Goal: Communication & Community: Answer question/provide support

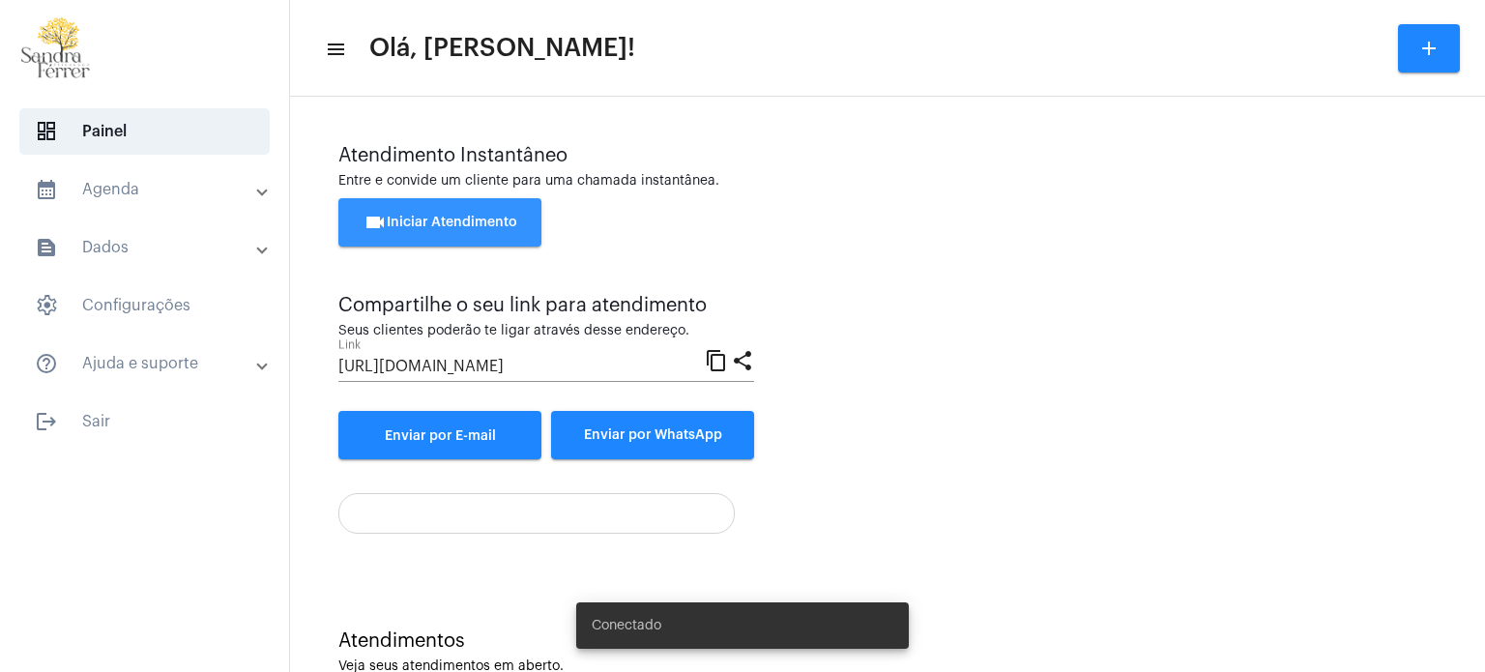
click at [482, 220] on span "videocam Iniciar Atendimento" at bounding box center [441, 223] width 154 height 14
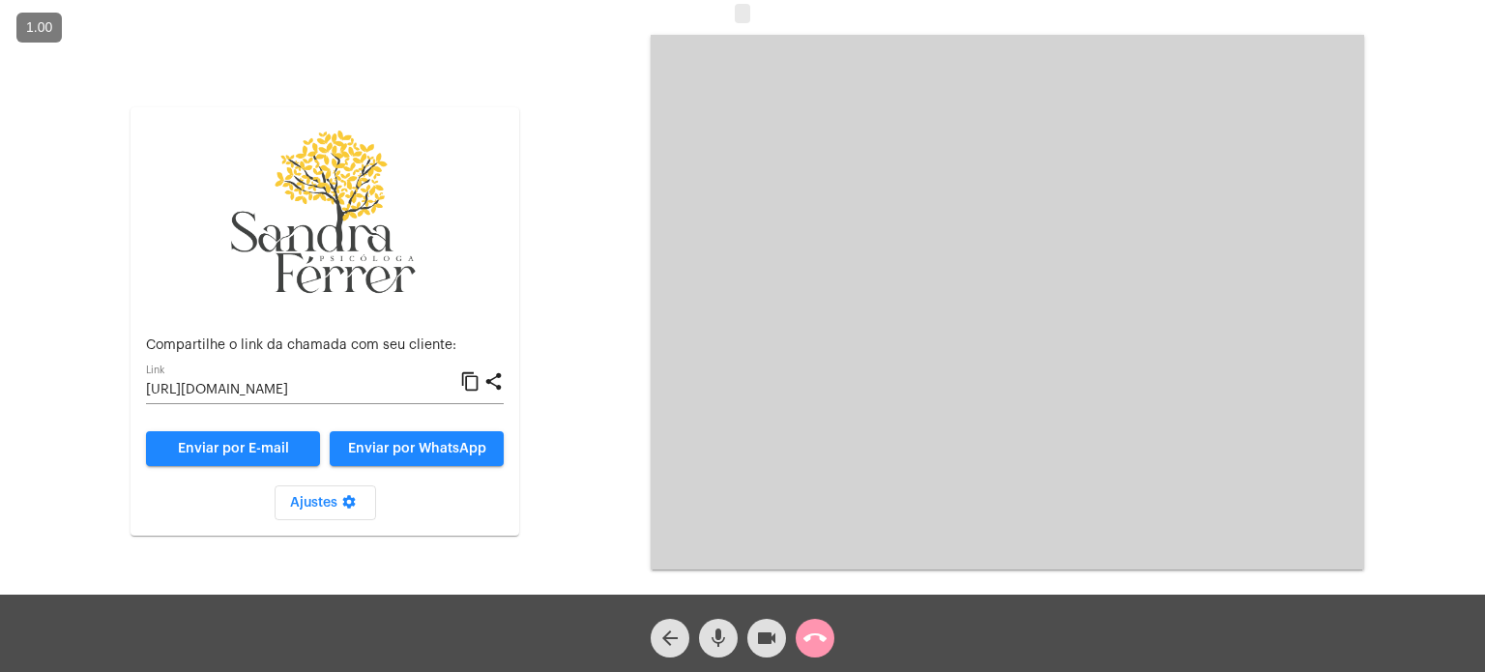
click at [472, 383] on mat-icon "content_copy" at bounding box center [470, 381] width 20 height 23
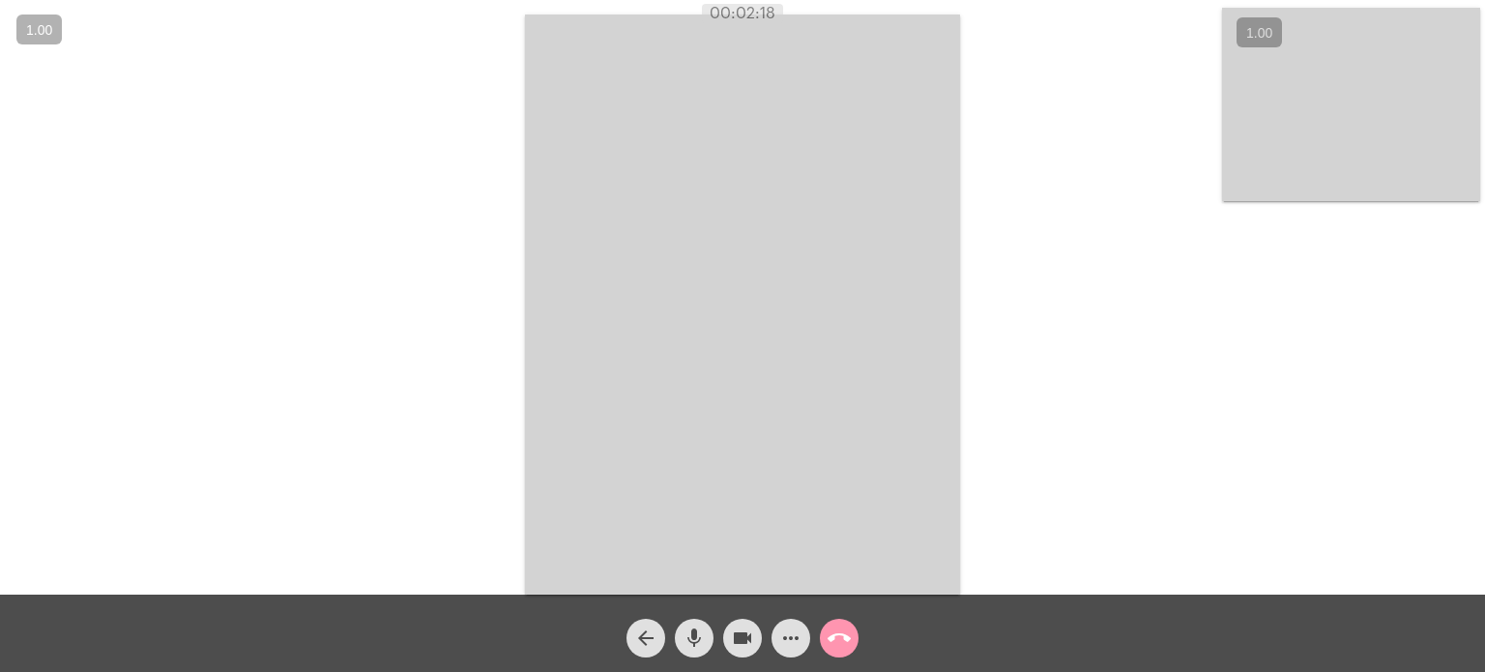
click at [1106, 174] on div "Acessando Câmera e Microfone..." at bounding box center [743, 302] width 1482 height 595
click at [692, 641] on mat-icon "mic" at bounding box center [694, 638] width 23 height 23
click at [692, 641] on mat-icon "mic_off" at bounding box center [694, 638] width 23 height 23
click at [867, 343] on video at bounding box center [742, 305] width 435 height 580
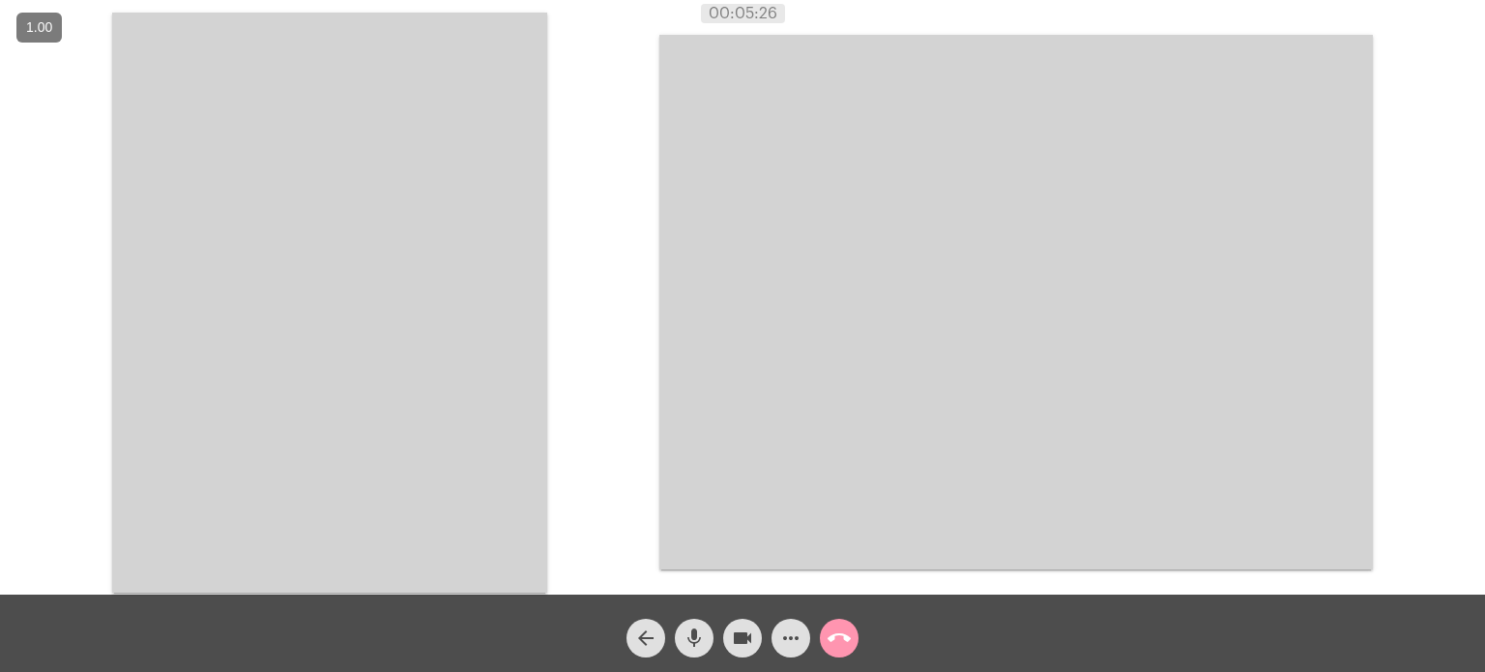
click at [446, 332] on video at bounding box center [329, 303] width 435 height 580
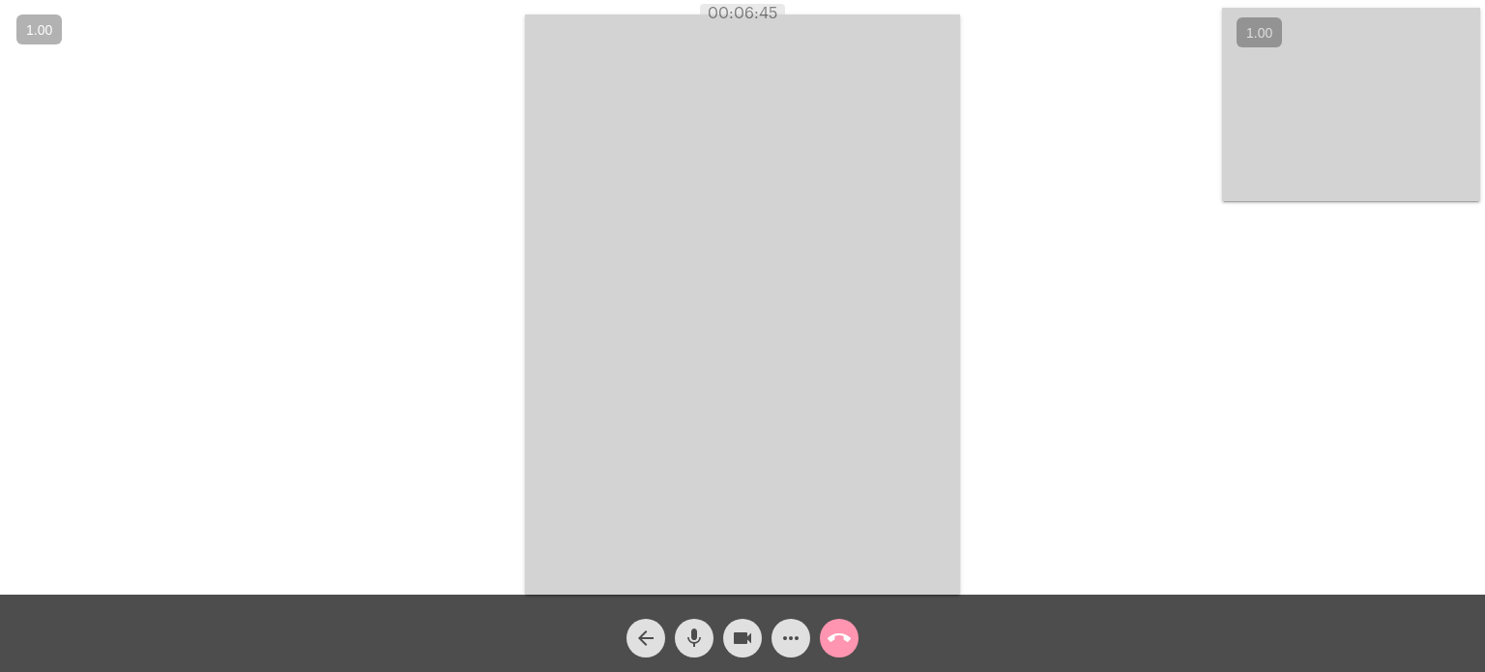
click at [837, 635] on mat-icon "call_end" at bounding box center [839, 638] width 23 height 23
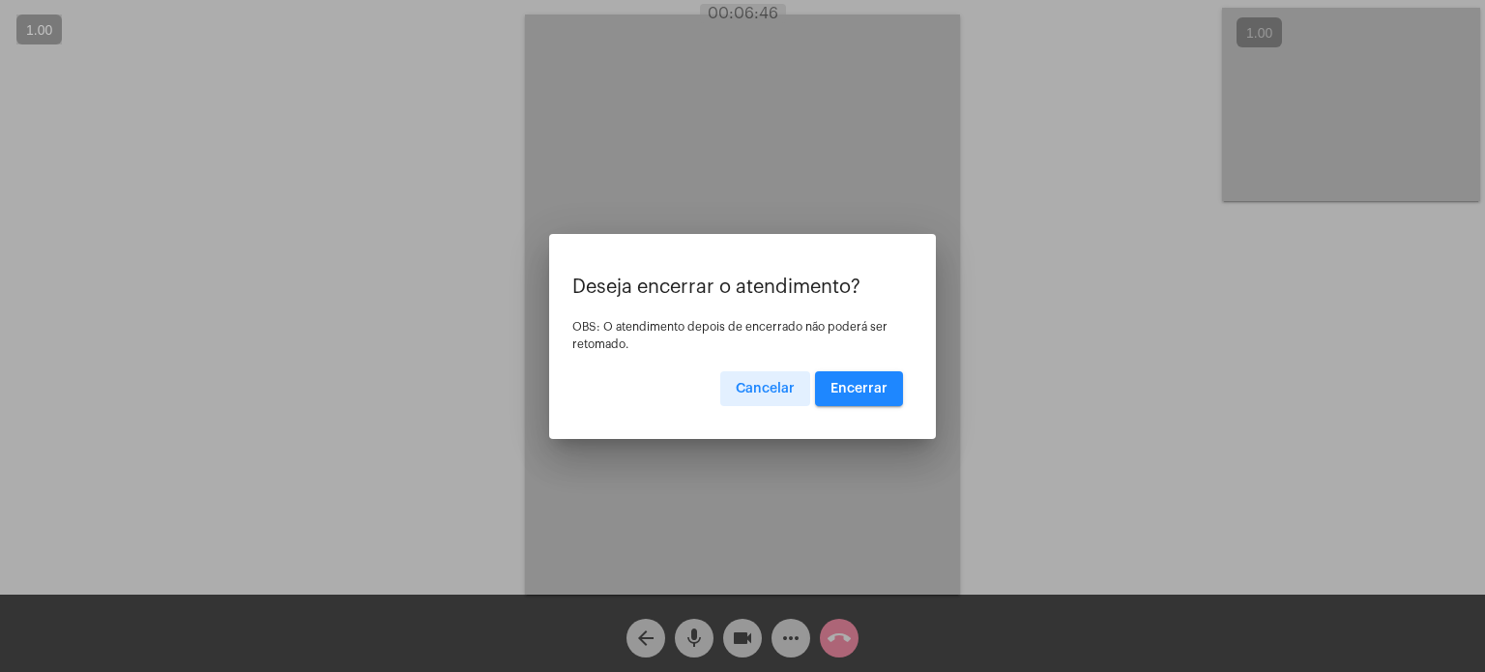
click at [878, 379] on button "Encerrar" at bounding box center [859, 388] width 88 height 35
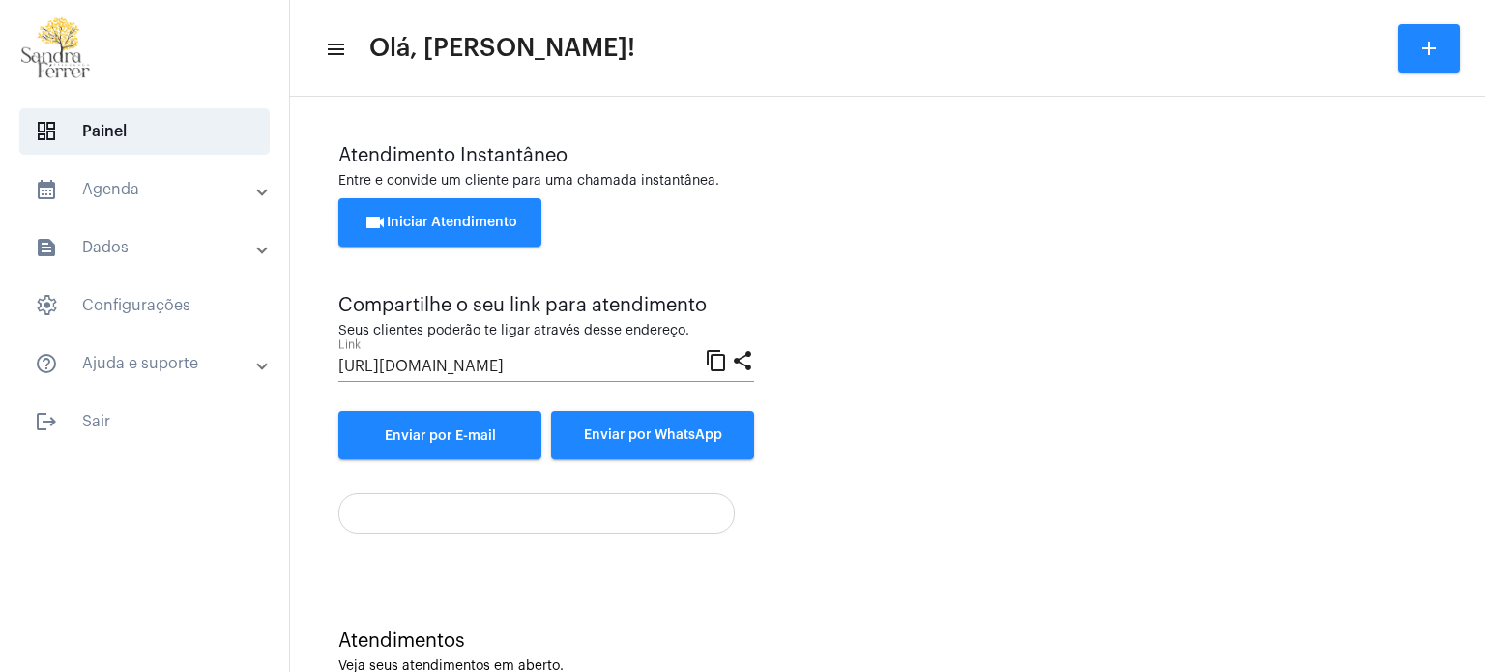
click at [139, 364] on mat-panel-title "help_outline Ajuda e suporte" at bounding box center [146, 363] width 223 height 23
click at [83, 137] on span "dashboard Painel" at bounding box center [144, 131] width 250 height 46
click at [214, 33] on div at bounding box center [144, 50] width 289 height 101
click at [143, 302] on span "settings Configurações" at bounding box center [144, 305] width 250 height 46
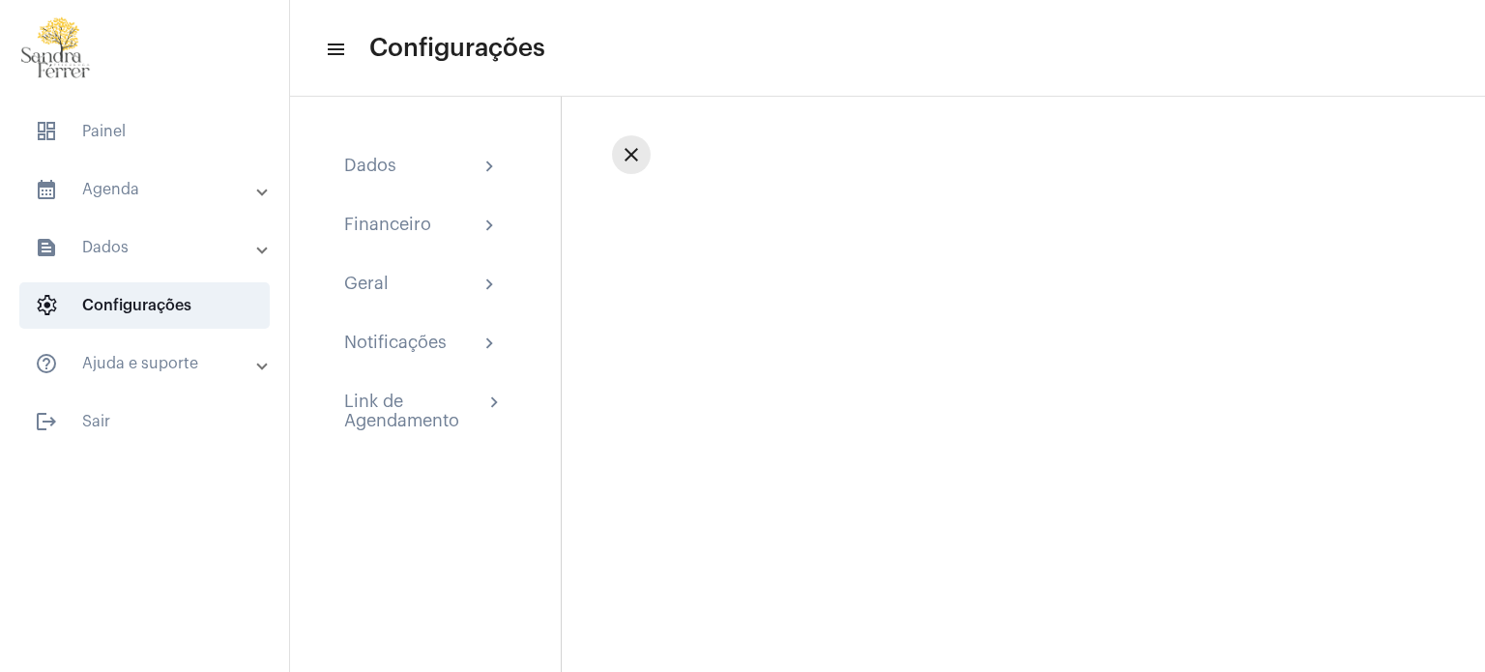
click at [631, 166] on button "close" at bounding box center [631, 154] width 39 height 39
click at [503, 170] on div "Dados chevron_right" at bounding box center [423, 167] width 189 height 54
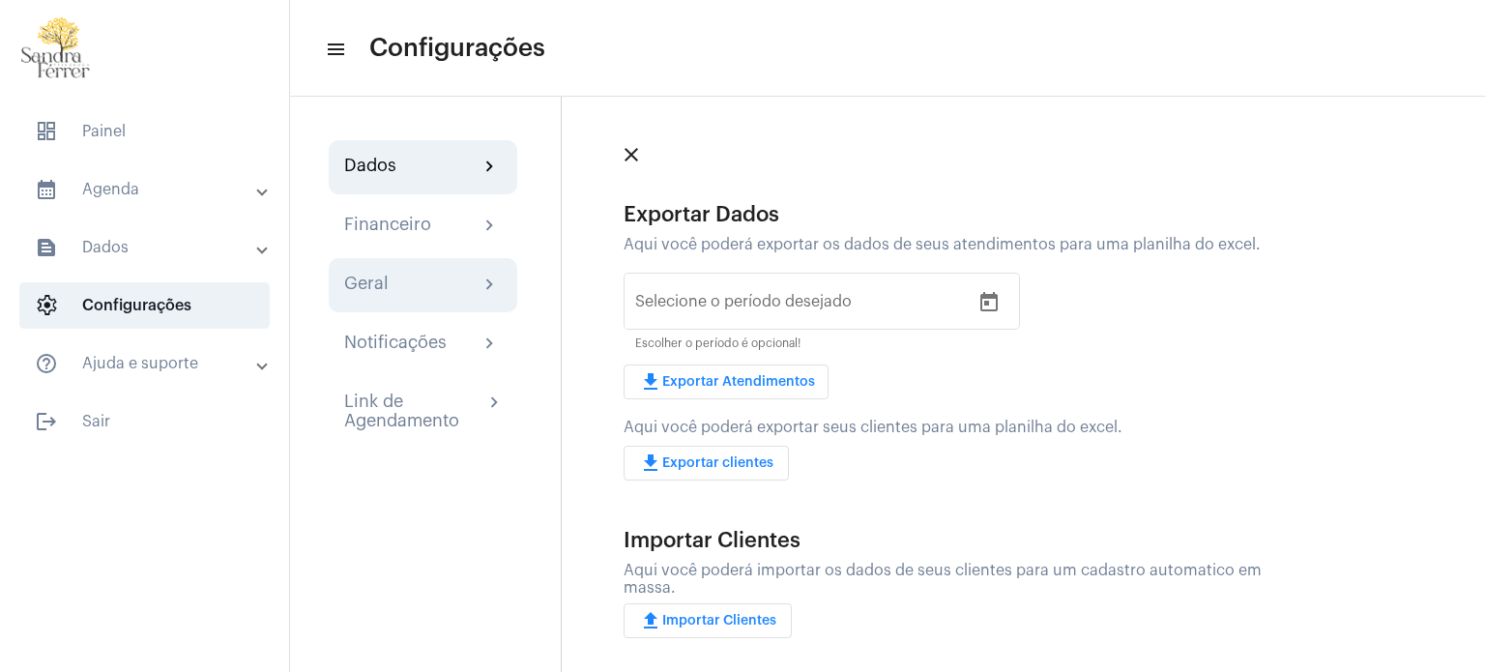
click at [479, 281] on mat-icon "chevron_right" at bounding box center [490, 285] width 23 height 23
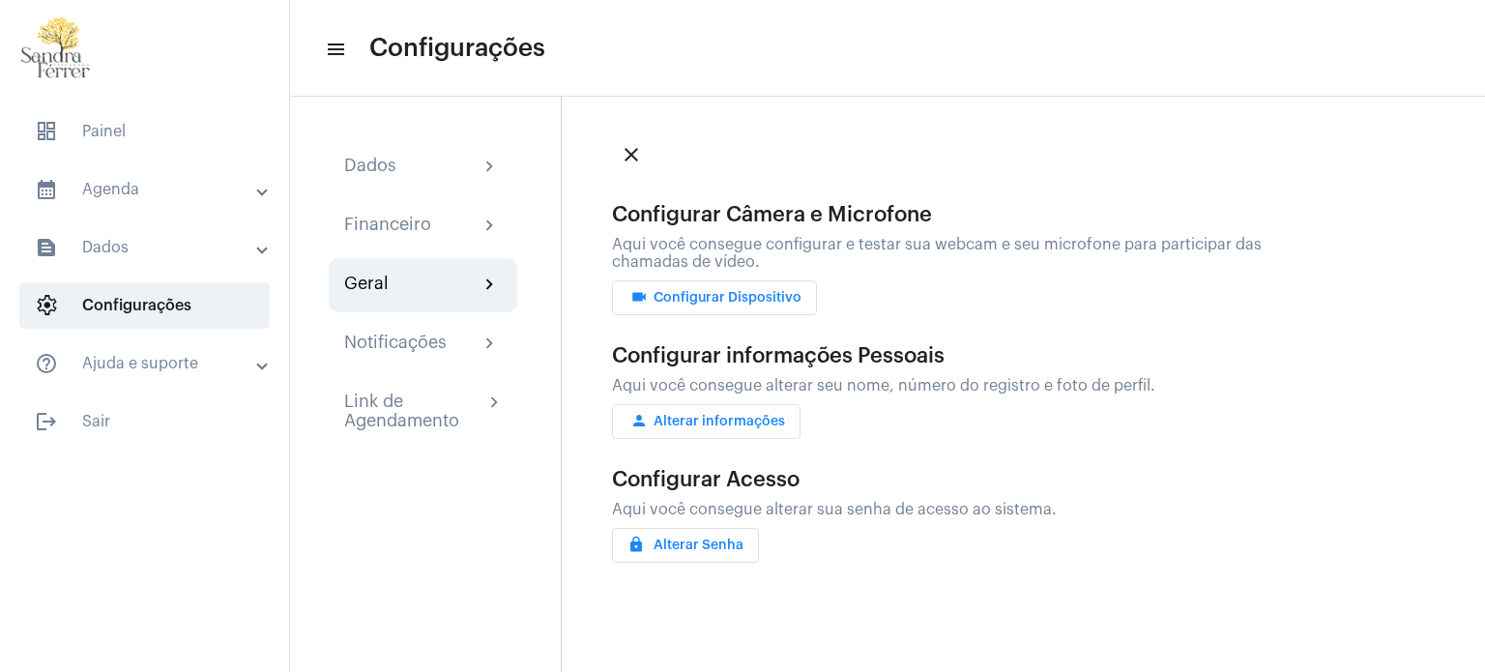
click at [460, 500] on div "Dados chevron_right Financeiro chevron_right Geral chevron_right Notificações c…" at bounding box center [887, 384] width 1195 height 575
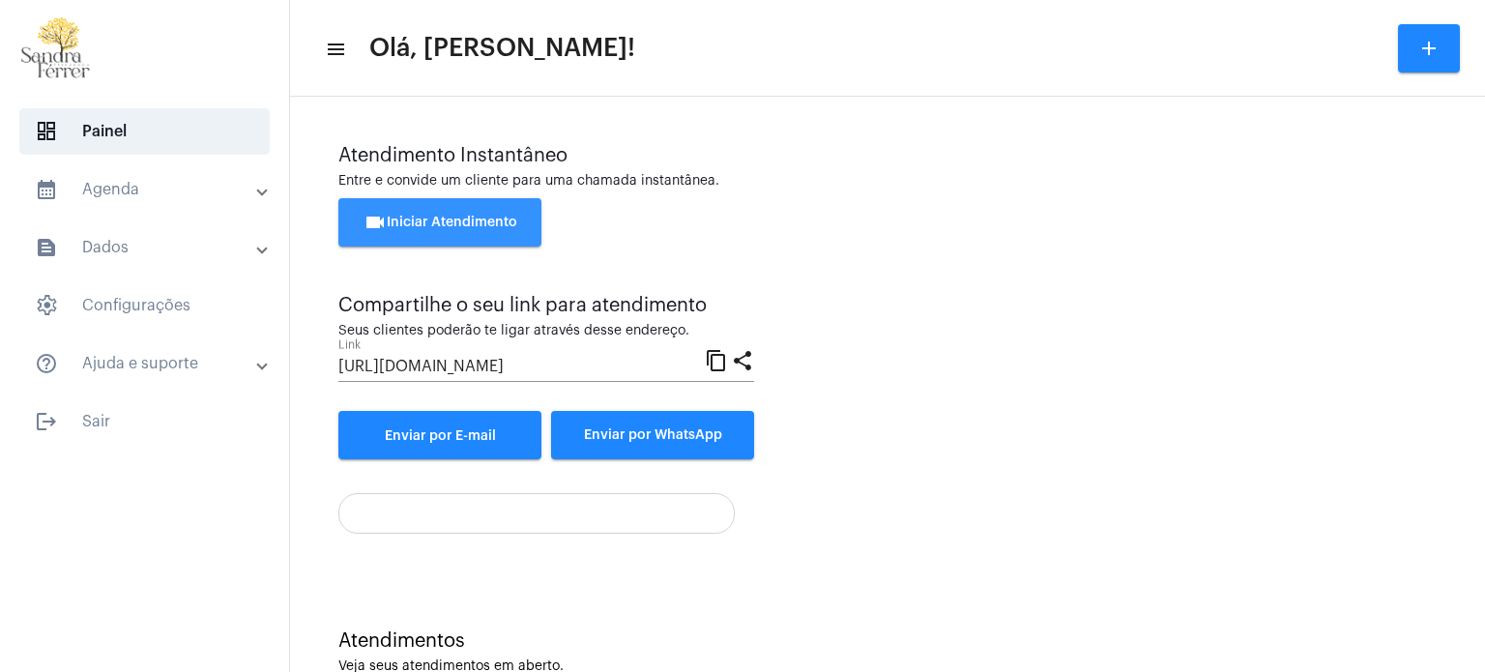
click at [474, 216] on span "videocam Iniciar Atendimento" at bounding box center [441, 223] width 154 height 14
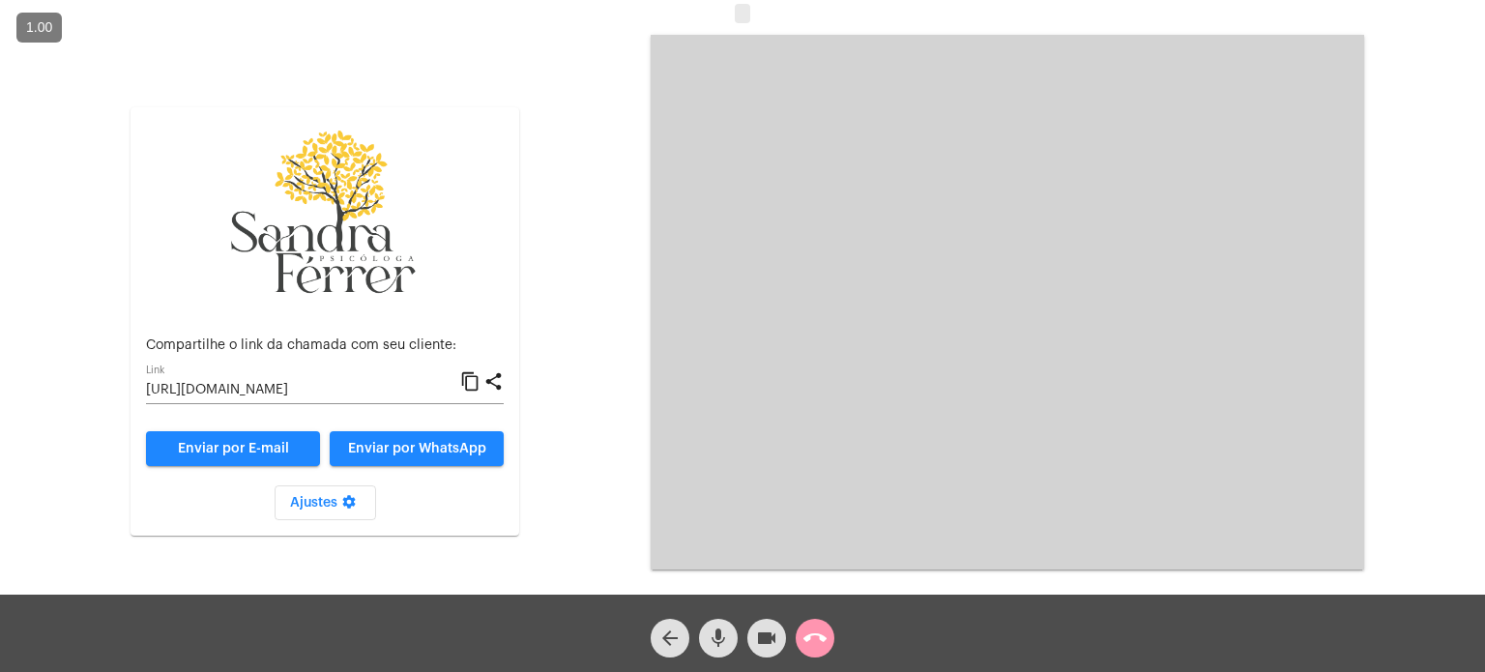
click at [473, 385] on mat-icon "content_copy" at bounding box center [470, 381] width 20 height 23
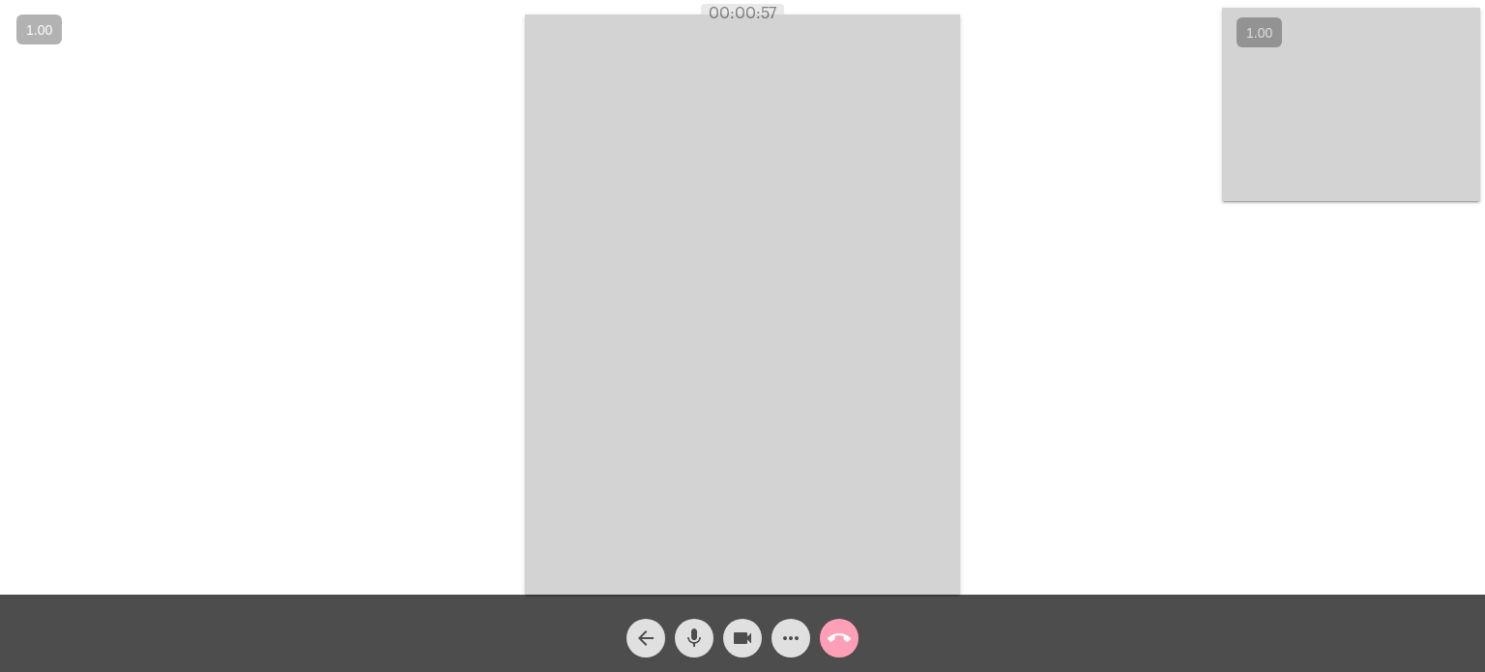
click at [843, 639] on mat-icon "call_end" at bounding box center [839, 638] width 23 height 23
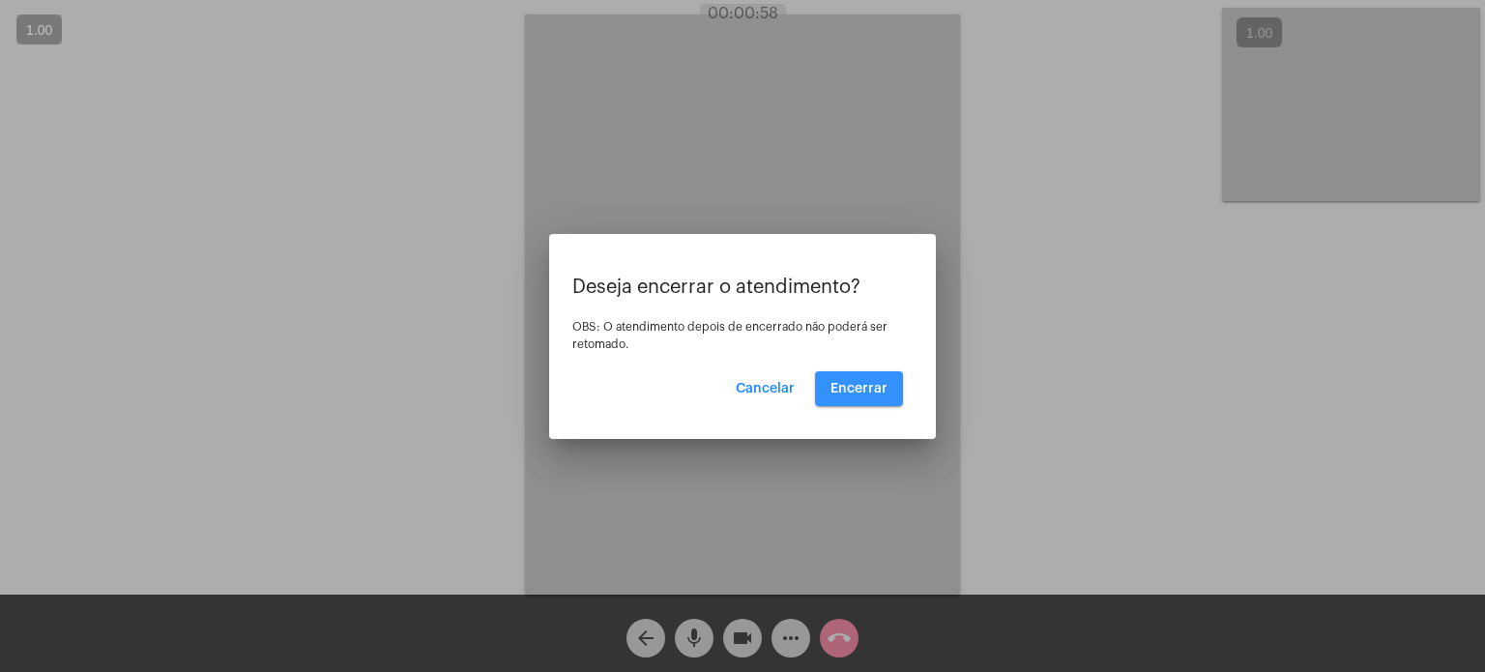
click at [870, 399] on button "Encerrar" at bounding box center [859, 388] width 88 height 35
